Goal: Task Accomplishment & Management: Manage account settings

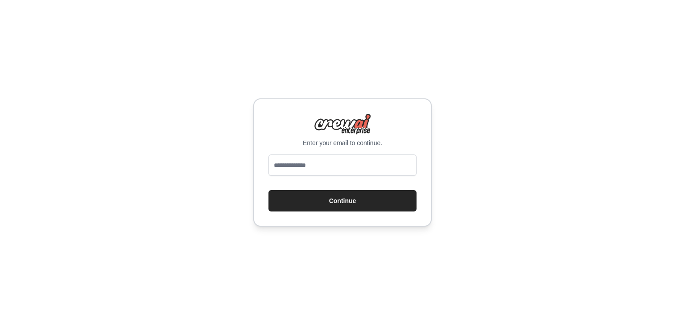
type input "**********"
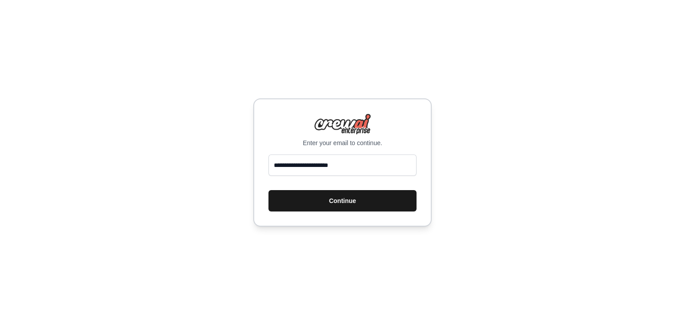
click at [344, 202] on button "Continue" at bounding box center [342, 200] width 148 height 21
